Goal: Transaction & Acquisition: Purchase product/service

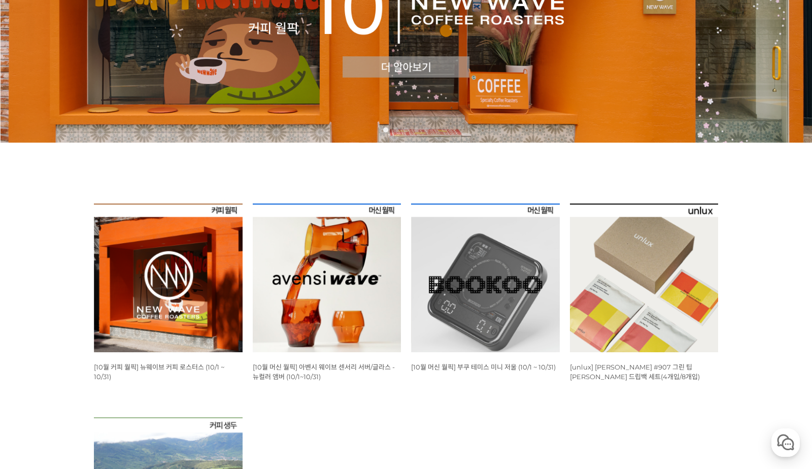
click at [319, 256] on img at bounding box center [327, 278] width 149 height 149
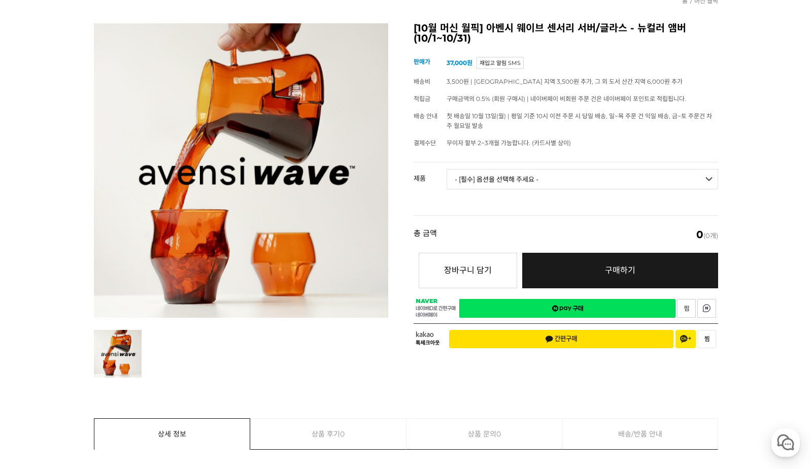
scroll to position [102, 0]
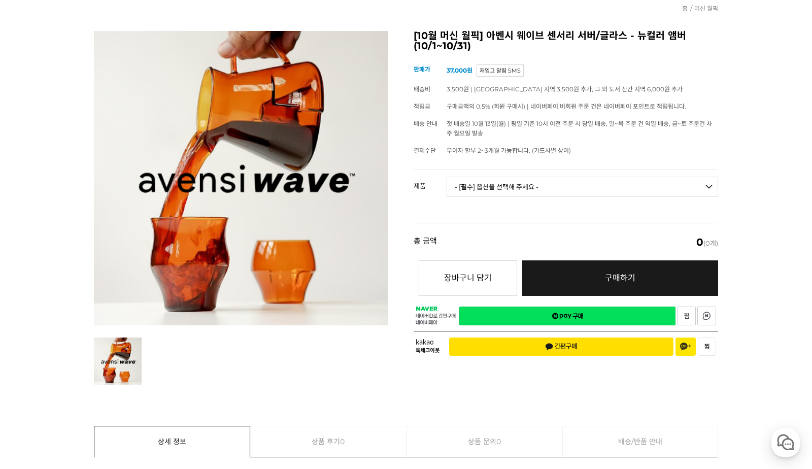
click at [489, 182] on select "- [필수] 옵션을 선택해 주세요 - ------------------- 웨이브 앰버 3종 세트 [품절] 사이클론 센서리 서버 앰버 [품절] …" at bounding box center [583, 187] width 272 height 20
click at [447, 177] on select "- [필수] 옵션을 선택해 주세요 - ------------------- 웨이브 앰버 3종 세트 [품절] 사이클론 센서리 서버 앰버 [품절] …" at bounding box center [583, 187] width 272 height 20
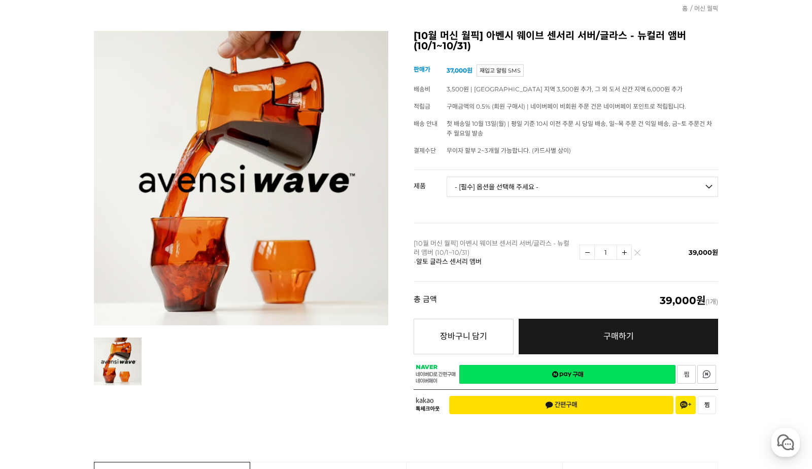
click at [475, 192] on select "- [필수] 옵션을 선택해 주세요 - ------------------- 웨이브 앰버 3종 세트 [품절] 사이클론 센서리 서버 앰버 [품절] …" at bounding box center [583, 187] width 272 height 20
click at [426, 206] on tr "제품 - [필수] 옵션을 선택해 주세요 - ------------------- 웨이브 앰버 3종 세트 [품절] 사이클론 센서리 서버 앰버 [품…" at bounding box center [566, 191] width 305 height 42
click at [500, 190] on select "- [필수] 옵션을 선택해 주세요 - ------------------- 웨이브 앰버 3종 세트 [품절] 사이클론 센서리 서버 앰버 [품절] …" at bounding box center [583, 187] width 272 height 20
click at [447, 177] on select "- [필수] 옵션을 선택해 주세요 - ------------------- 웨이브 앰버 3종 세트 [품절] 사이클론 센서리 서버 앰버 [품절] …" at bounding box center [583, 187] width 272 height 20
select select "*"
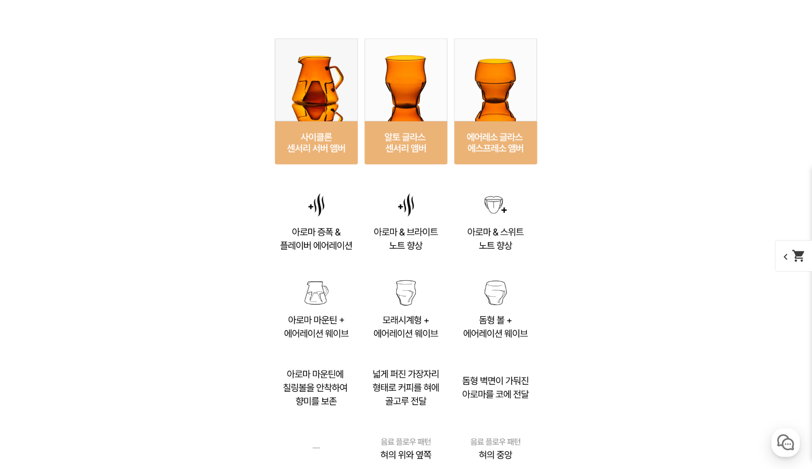
scroll to position [6810, 0]
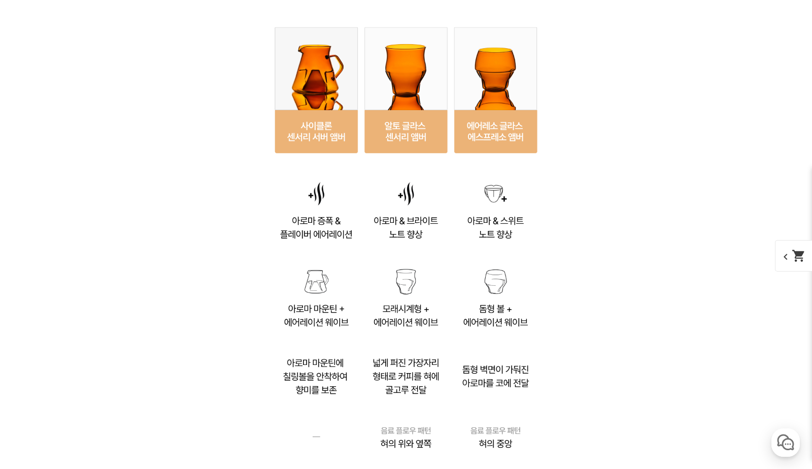
drag, startPoint x: 268, startPoint y: 345, endPoint x: 194, endPoint y: 330, distance: 75.1
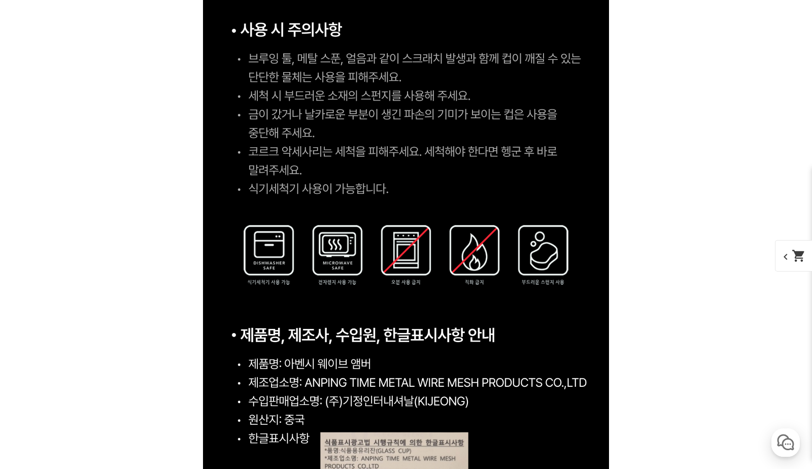
scroll to position [10261, 0]
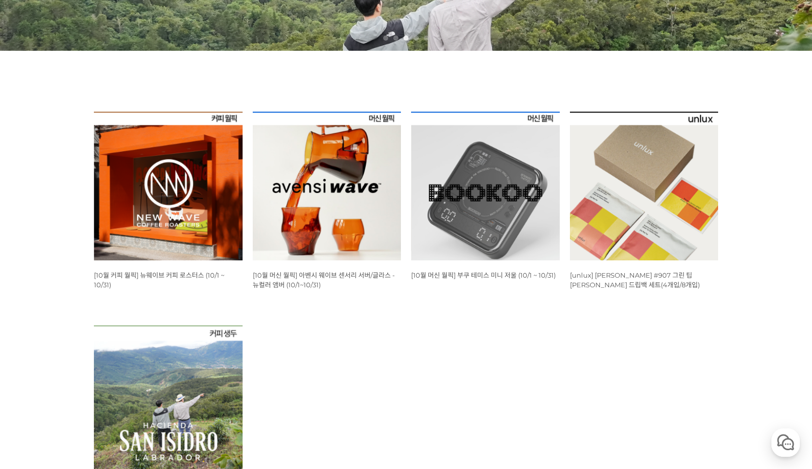
scroll to position [254, 0]
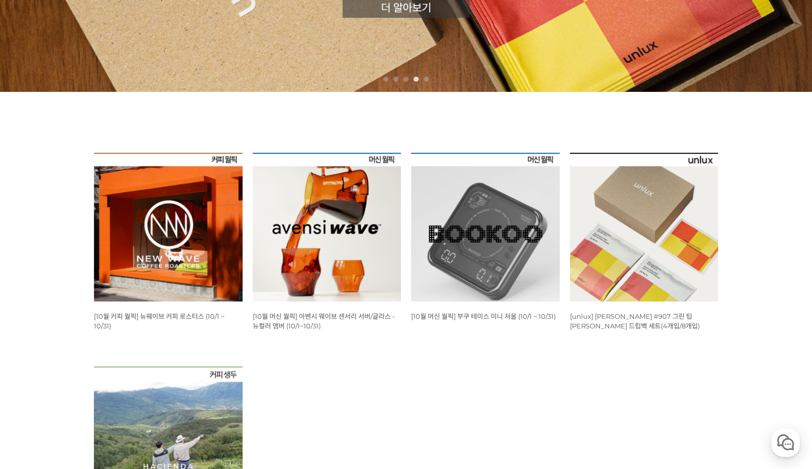
click at [602, 254] on img at bounding box center [644, 227] width 149 height 149
